Goal: Information Seeking & Learning: Learn about a topic

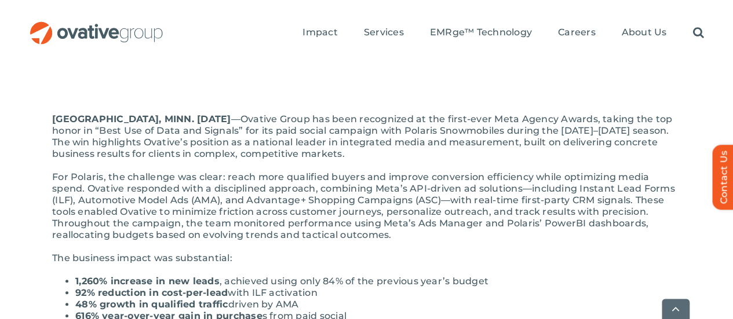
scroll to position [232, 0]
click at [319, 275] on li "1,260% increase in new leads , achieved using only 84% of the previous year’s b…" at bounding box center [378, 281] width 606 height 12
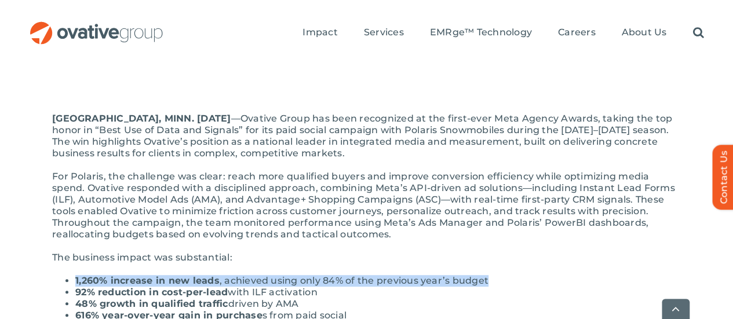
click at [319, 275] on li "1,260% increase in new leads , achieved using only 84% of the previous year’s b…" at bounding box center [378, 281] width 606 height 12
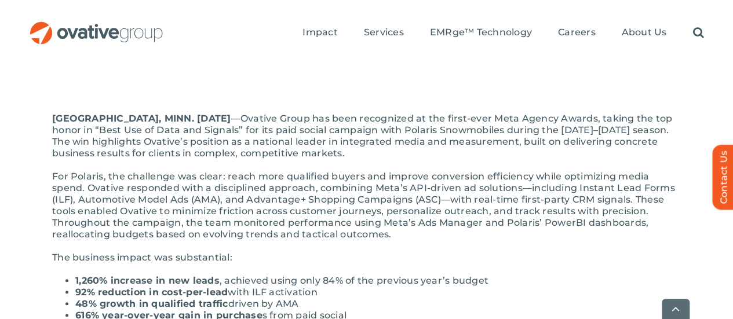
click at [297, 287] on li "92% reduction in cost-per-lead with ILF activation" at bounding box center [378, 293] width 606 height 12
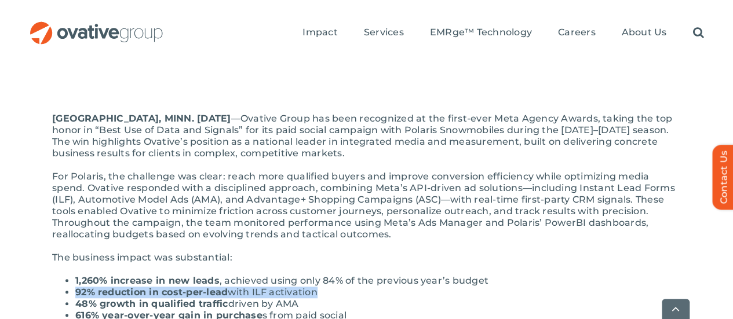
click at [297, 287] on li "92% reduction in cost-per-lead with ILF activation" at bounding box center [378, 293] width 606 height 12
click at [310, 287] on li "92% reduction in cost-per-lead with ILF activation" at bounding box center [378, 293] width 606 height 12
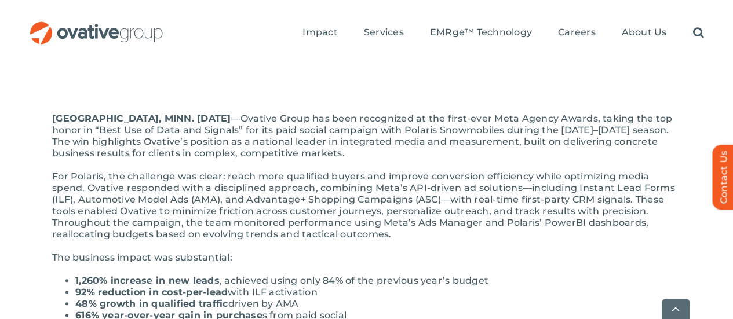
click at [312, 299] on li "48% growth in qualified traffic driven by AMA" at bounding box center [378, 305] width 606 height 12
click at [324, 310] on li "616% year-over-year gain in purchase s from paid social" at bounding box center [378, 316] width 606 height 12
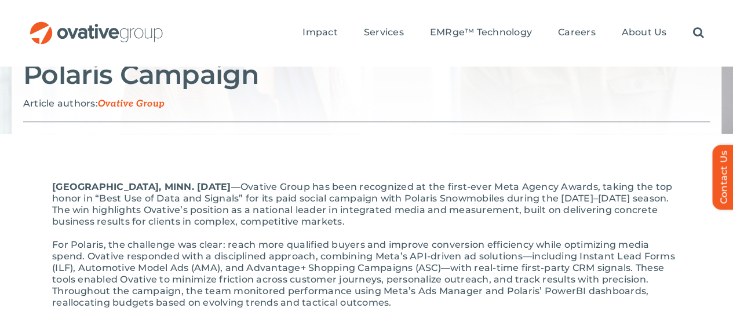
scroll to position [96, 0]
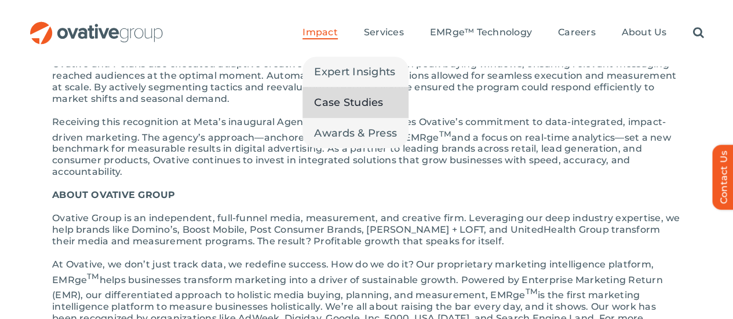
scroll to position [684, 0]
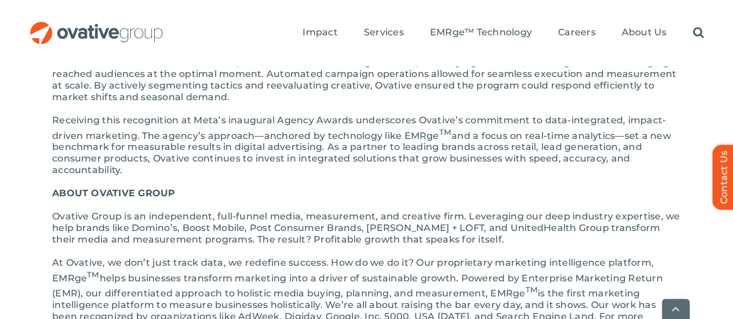
drag, startPoint x: 423, startPoint y: 169, endPoint x: 379, endPoint y: 173, distance: 43.7
click at [379, 211] on p "Ovative Group is an independent, full-funnel media, measurement, and creative f…" at bounding box center [366, 228] width 629 height 35
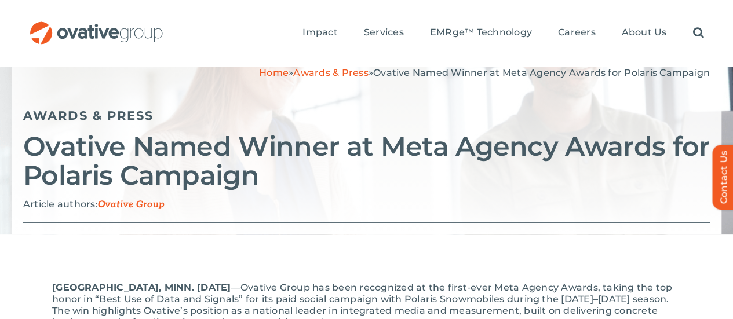
scroll to position [0, 0]
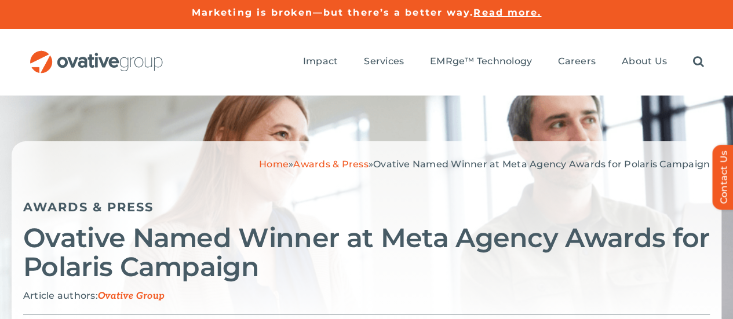
click at [281, 234] on h2 "Ovative Named Winner at Meta Agency Awards for Polaris Campaign" at bounding box center [366, 253] width 687 height 58
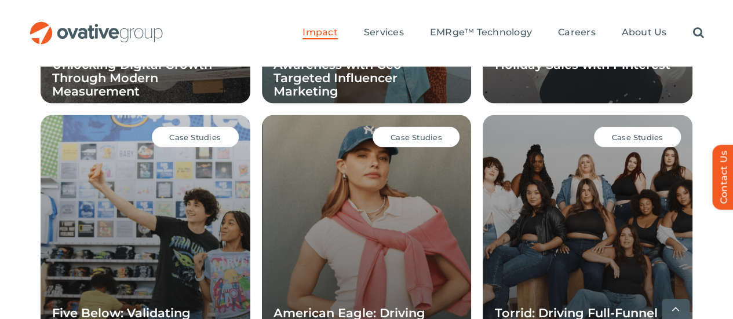
scroll to position [1165, 0]
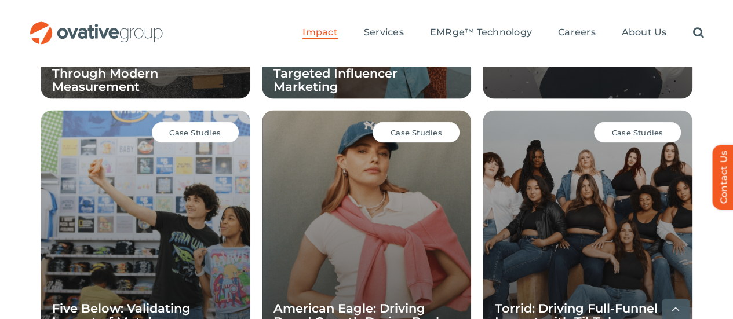
click at [478, 215] on li "Case Studies American Eagle: Driving Brand Growth During Back to School" at bounding box center [366, 236] width 221 height 262
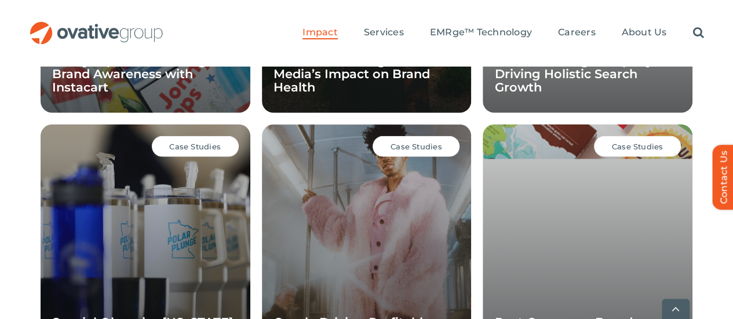
scroll to position [1677, 0]
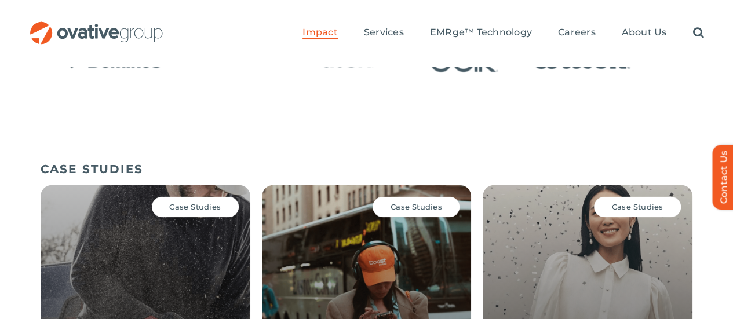
scroll to position [830, 0]
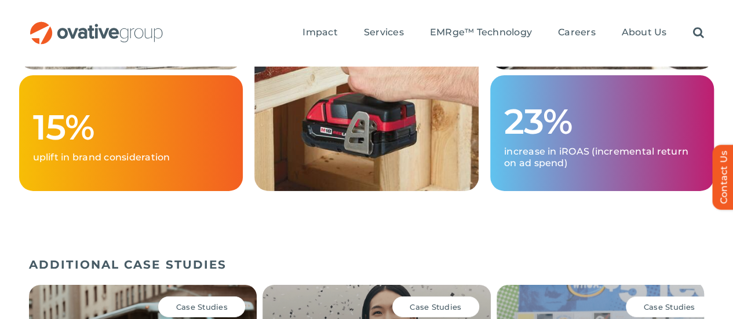
scroll to position [1860, 0]
